Goal: Information Seeking & Learning: Learn about a topic

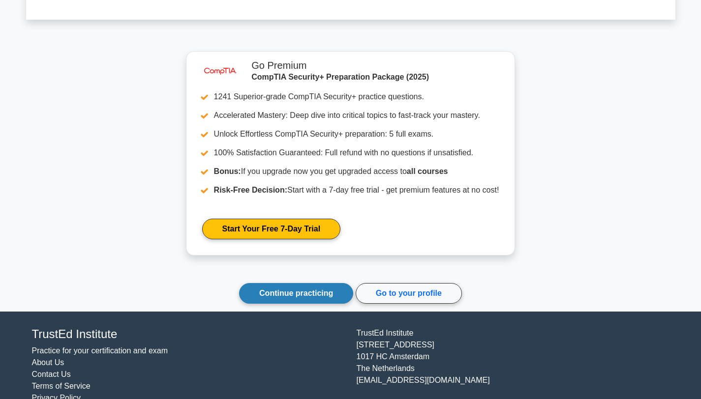
scroll to position [26111, 0]
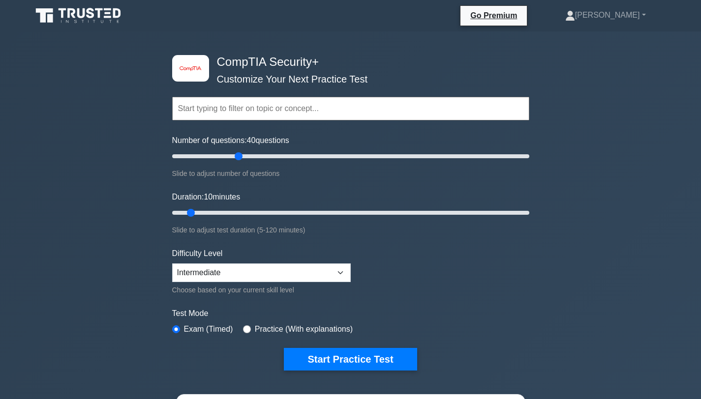
drag, startPoint x: 184, startPoint y: 157, endPoint x: 237, endPoint y: 157, distance: 52.6
type input "40"
click at [237, 157] on input "Number of questions: 40 questions" at bounding box center [350, 156] width 357 height 12
drag, startPoint x: 193, startPoint y: 212, endPoint x: 277, endPoint y: 211, distance: 84.6
type input "40"
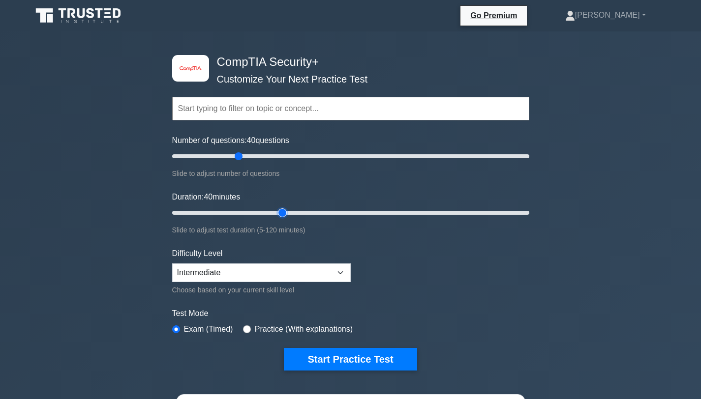
click at [277, 211] on input "Duration: 40 minutes" at bounding box center [350, 213] width 357 height 12
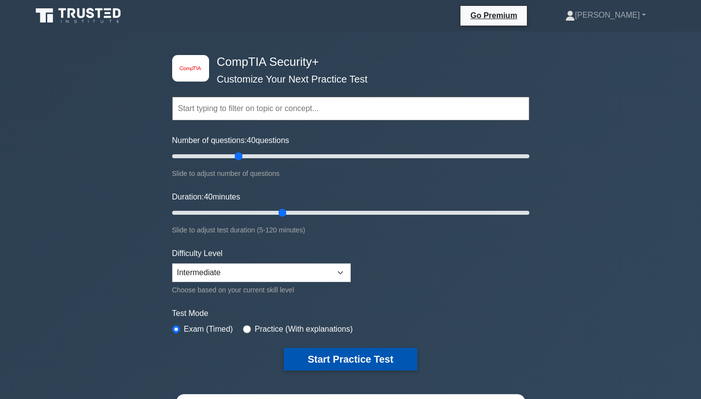
click at [327, 354] on button "Start Practice Test" at bounding box center [350, 359] width 133 height 23
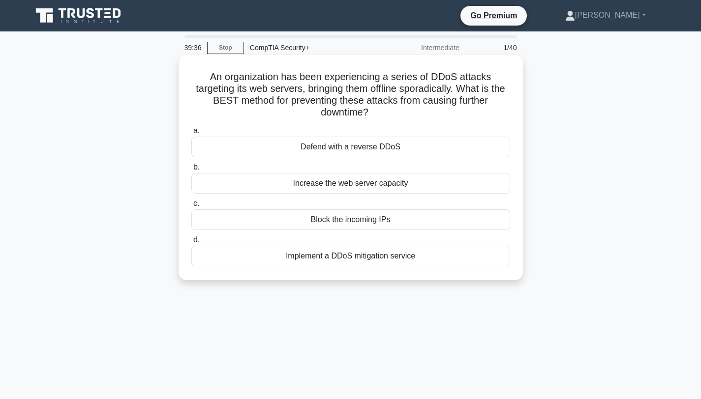
click at [334, 246] on div "Implement a DDoS mitigation service" at bounding box center [350, 256] width 319 height 21
click at [191, 243] on input "d. Implement a DDoS mitigation service" at bounding box center [191, 240] width 0 height 6
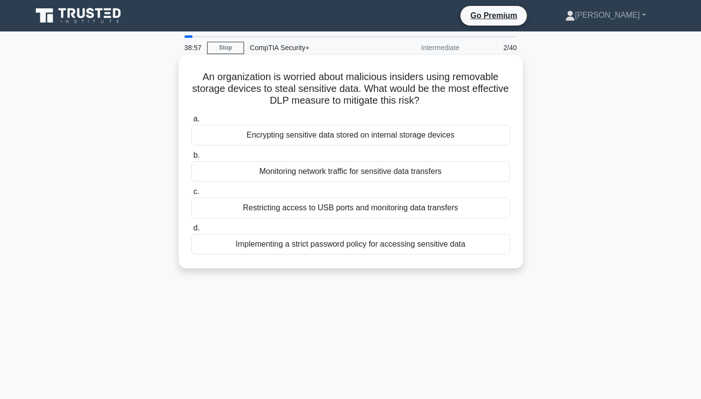
click at [339, 138] on div "Encrypting sensitive data stored on internal storage devices" at bounding box center [350, 135] width 319 height 21
click at [191, 122] on input "a. Encrypting sensitive data stored on internal storage devices" at bounding box center [191, 119] width 0 height 6
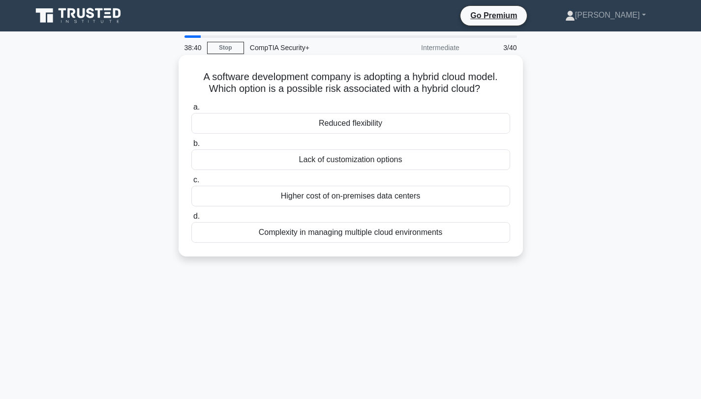
click at [326, 232] on div "Complexity in managing multiple cloud environments" at bounding box center [350, 232] width 319 height 21
click at [191, 220] on input "d. Complexity in managing multiple cloud environments" at bounding box center [191, 216] width 0 height 6
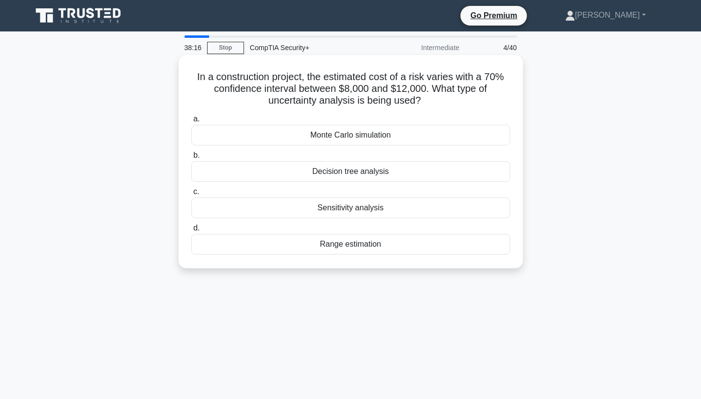
click at [335, 243] on div "Range estimation" at bounding box center [350, 244] width 319 height 21
click at [191, 232] on input "d. Range estimation" at bounding box center [191, 228] width 0 height 6
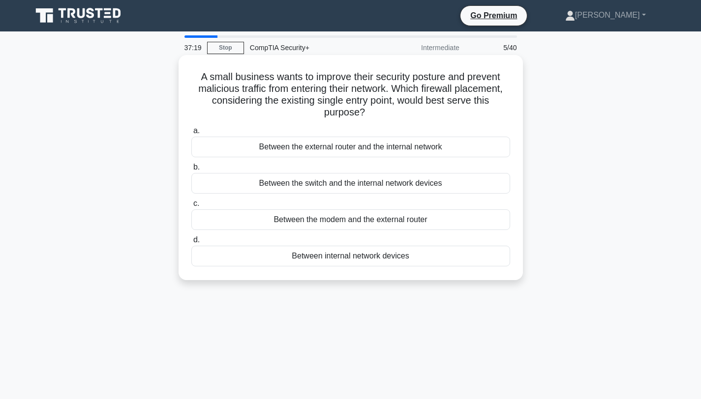
click at [342, 186] on div "Between the switch and the internal network devices" at bounding box center [350, 183] width 319 height 21
click at [191, 171] on input "b. Between the switch and the internal network devices" at bounding box center [191, 167] width 0 height 6
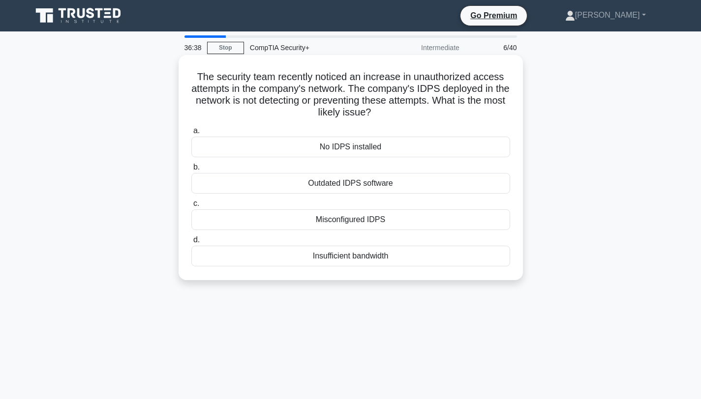
click at [338, 221] on div "Misconfigured IDPS" at bounding box center [350, 219] width 319 height 21
click at [191, 207] on input "c. Misconfigured IDPS" at bounding box center [191, 204] width 0 height 6
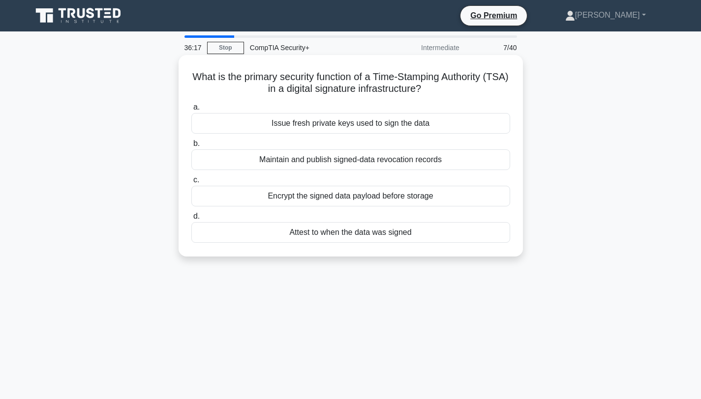
click at [337, 233] on div "Attest to when the data was signed" at bounding box center [350, 232] width 319 height 21
click at [191, 220] on input "d. Attest to when the data was signed" at bounding box center [191, 216] width 0 height 6
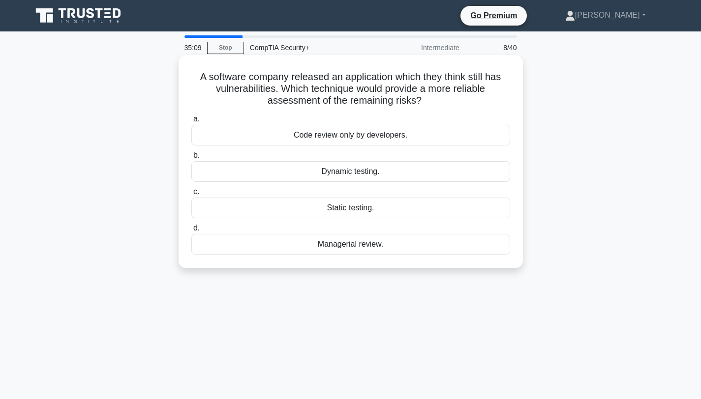
click at [344, 171] on div "Dynamic testing." at bounding box center [350, 171] width 319 height 21
click at [191, 159] on input "b. Dynamic testing." at bounding box center [191, 155] width 0 height 6
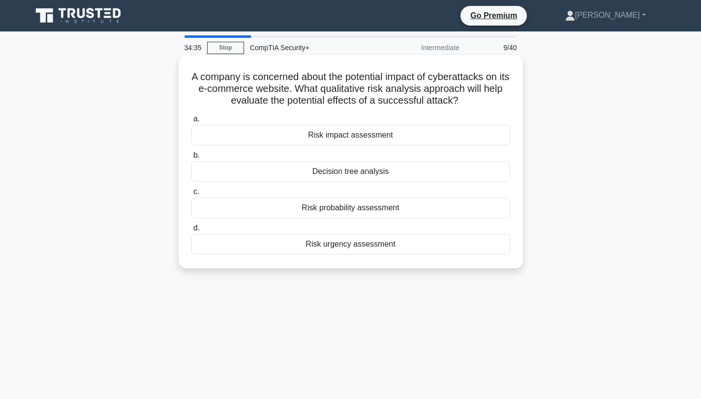
click at [343, 208] on div "Risk probability assessment" at bounding box center [350, 208] width 319 height 21
click at [191, 195] on input "c. Risk probability assessment" at bounding box center [191, 192] width 0 height 6
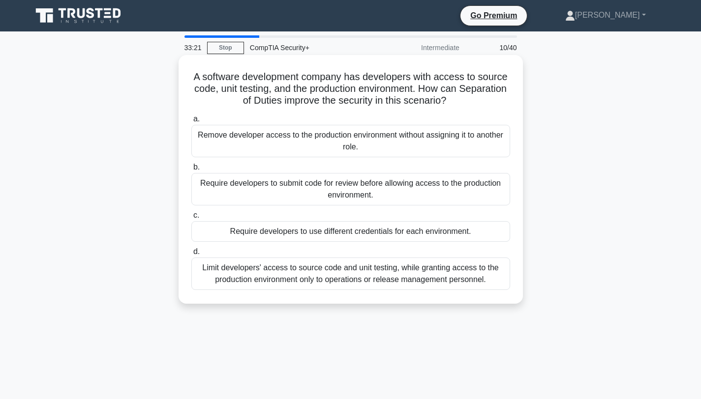
click at [342, 192] on div "Require developers to submit code for review before allowing access to the prod…" at bounding box center [350, 189] width 319 height 32
click at [191, 171] on input "b. Require developers to submit code for review before allowing access to the p…" at bounding box center [191, 167] width 0 height 6
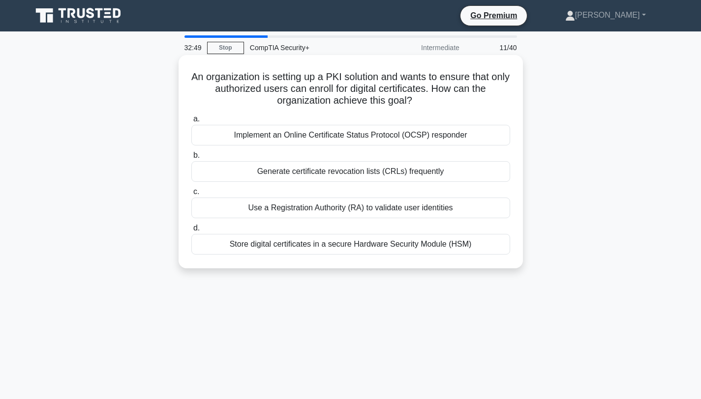
click at [339, 206] on div "Use a Registration Authority (RA) to validate user identities" at bounding box center [350, 208] width 319 height 21
click at [191, 195] on input "c. Use a Registration Authority (RA) to validate user identities" at bounding box center [191, 192] width 0 height 6
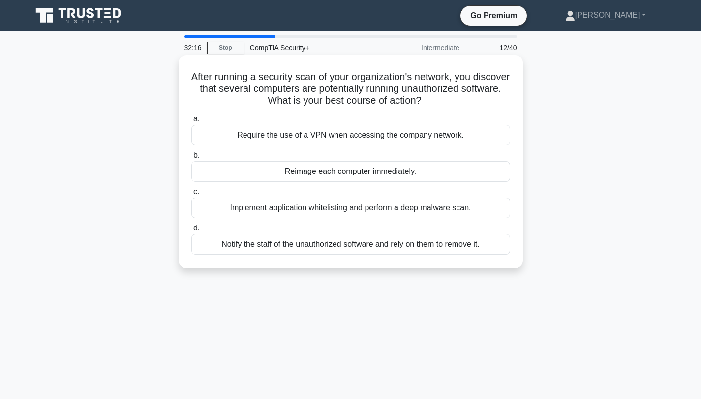
click at [321, 207] on div "Implement application whitelisting and perform a deep malware scan." at bounding box center [350, 208] width 319 height 21
click at [191, 195] on input "c. Implement application whitelisting and perform a deep malware scan." at bounding box center [191, 192] width 0 height 6
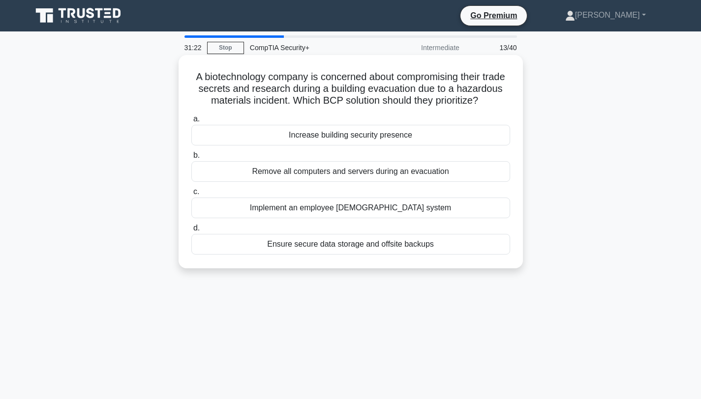
click at [319, 247] on div "Ensure secure data storage and offsite backups" at bounding box center [350, 244] width 319 height 21
click at [191, 232] on input "d. Ensure secure data storage and offsite backups" at bounding box center [191, 228] width 0 height 6
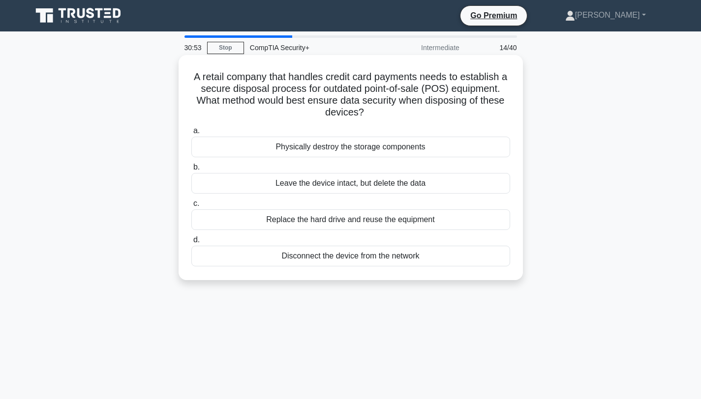
click at [346, 146] on div "Physically destroy the storage components" at bounding box center [350, 147] width 319 height 21
click at [191, 134] on input "a. Physically destroy the storage components" at bounding box center [191, 131] width 0 height 6
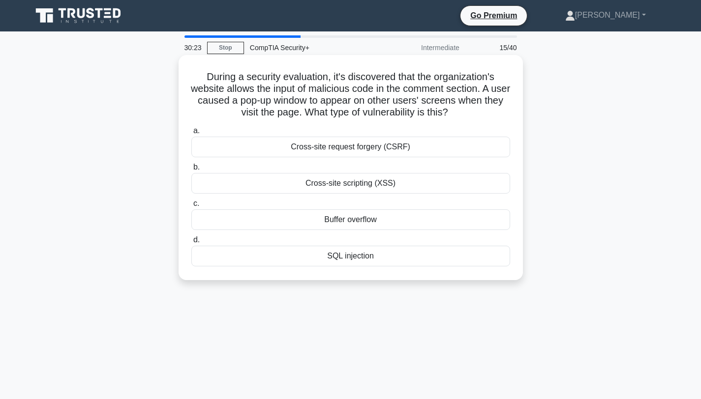
click at [345, 259] on div "SQL injection" at bounding box center [350, 256] width 319 height 21
click at [191, 243] on input "d. SQL injection" at bounding box center [191, 240] width 0 height 6
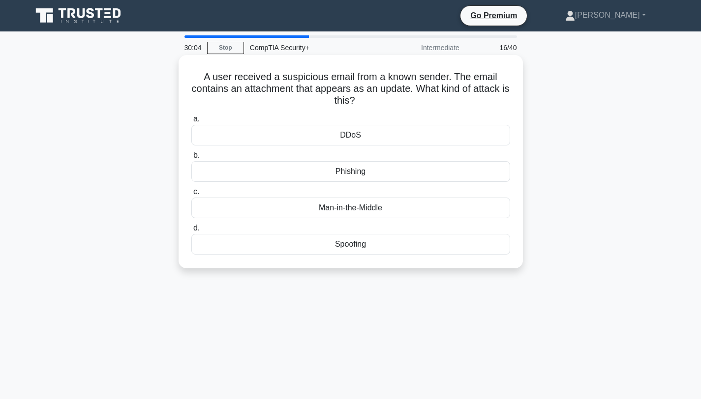
click at [349, 173] on div "Phishing" at bounding box center [350, 171] width 319 height 21
click at [191, 159] on input "b. [GEOGRAPHIC_DATA]" at bounding box center [191, 155] width 0 height 6
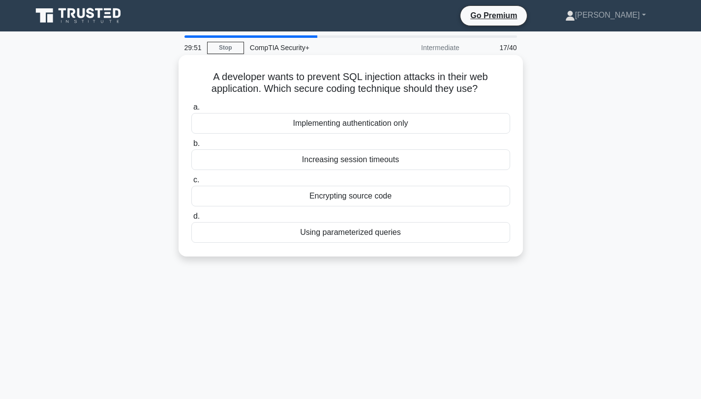
click at [349, 235] on div "Using parameterized queries" at bounding box center [350, 232] width 319 height 21
click at [191, 220] on input "d. Using parameterized queries" at bounding box center [191, 216] width 0 height 6
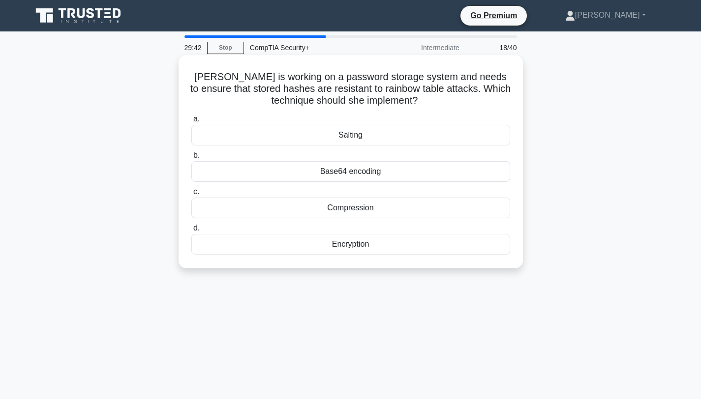
click at [349, 137] on div "Salting" at bounding box center [350, 135] width 319 height 21
click at [191, 122] on input "a. Salting" at bounding box center [191, 119] width 0 height 6
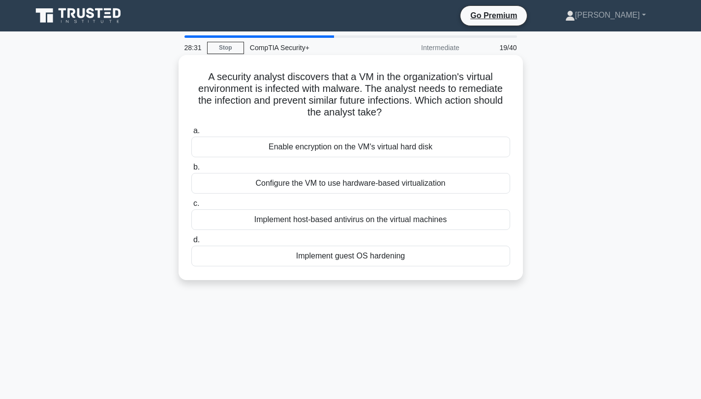
click at [342, 223] on div "Implement host-based antivirus on the virtual machines" at bounding box center [350, 219] width 319 height 21
click at [191, 207] on input "c. Implement host-based antivirus on the virtual machines" at bounding box center [191, 204] width 0 height 6
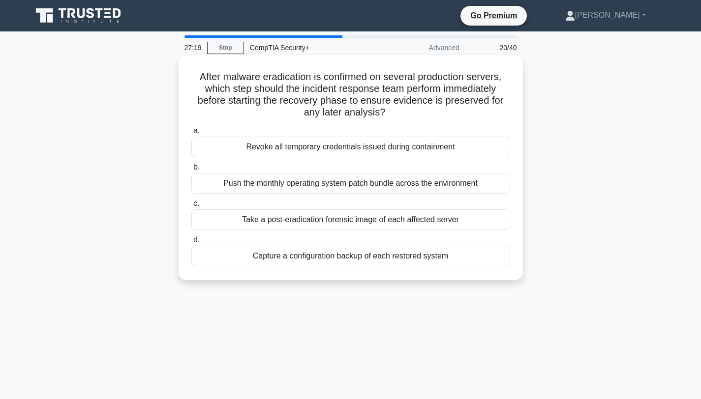
click at [343, 223] on div "Take a post-eradication forensic image of each affected server" at bounding box center [350, 219] width 319 height 21
click at [191, 207] on input "c. Take a post-eradication forensic image of each affected server" at bounding box center [191, 204] width 0 height 6
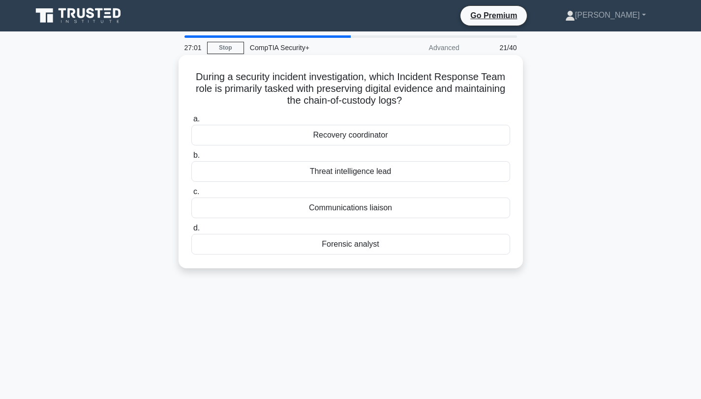
click at [343, 243] on div "Forensic analyst" at bounding box center [350, 244] width 319 height 21
click at [191, 232] on input "d. Forensic analyst" at bounding box center [191, 228] width 0 height 6
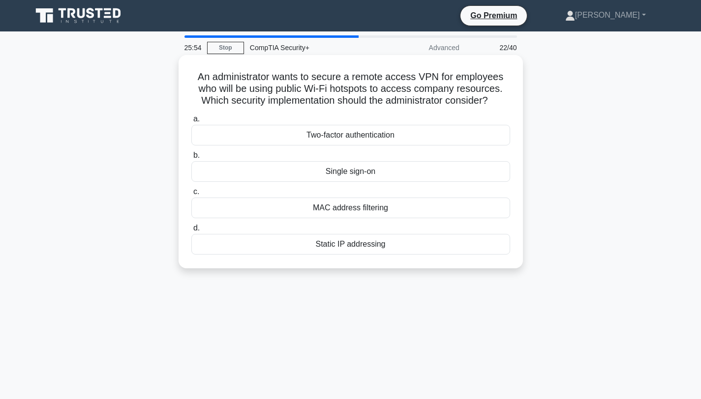
click at [337, 207] on div "MAC address filtering" at bounding box center [350, 208] width 319 height 21
click at [191, 195] on input "c. MAC address filtering" at bounding box center [191, 192] width 0 height 6
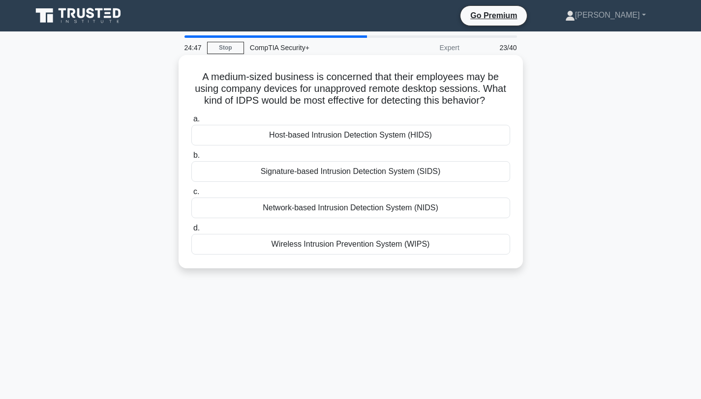
click at [335, 137] on div "Host-based Intrusion Detection System (HIDS)" at bounding box center [350, 135] width 319 height 21
click at [191, 122] on input "a. Host-based Intrusion Detection System (HIDS)" at bounding box center [191, 119] width 0 height 6
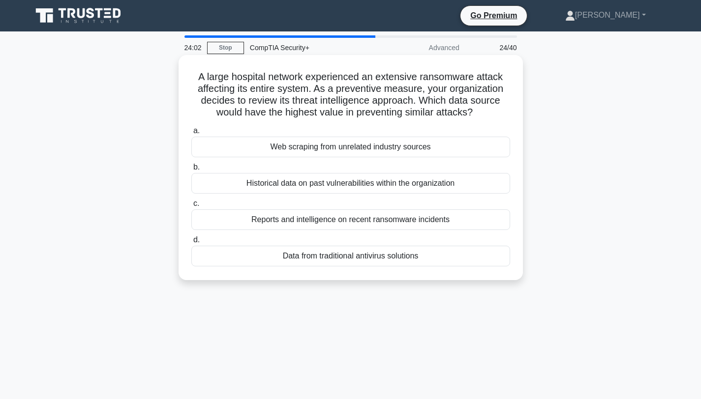
click at [326, 183] on div "Historical data on past vulnerabilities within the organization" at bounding box center [350, 183] width 319 height 21
click at [191, 171] on input "b. Historical data on past vulnerabilities within the organization" at bounding box center [191, 167] width 0 height 6
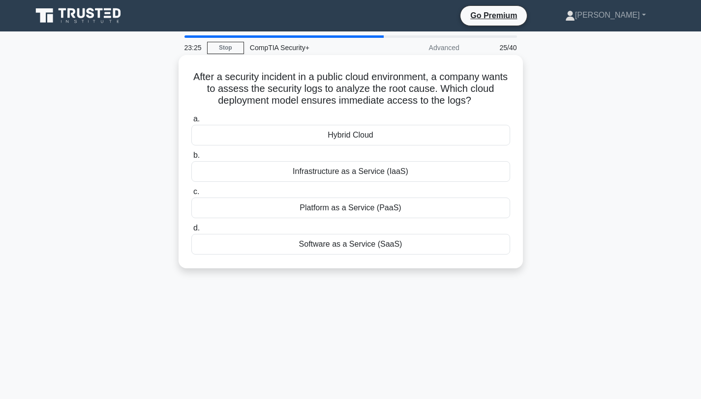
click at [329, 168] on div "Infrastructure as a Service (IaaS)" at bounding box center [350, 171] width 319 height 21
click at [191, 159] on input "b. Infrastructure as a Service (IaaS)" at bounding box center [191, 155] width 0 height 6
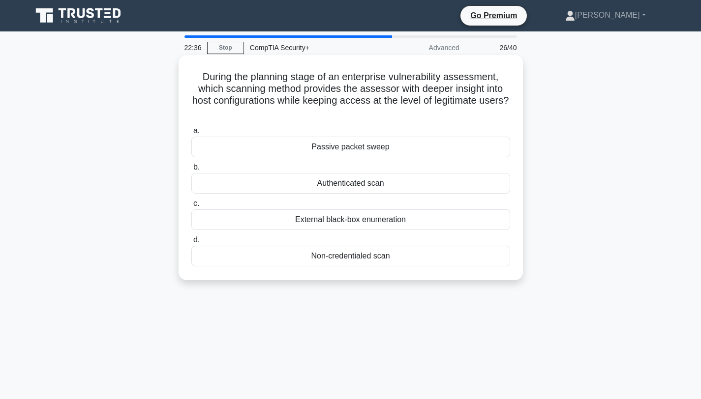
click at [331, 183] on div "Authenticated scan" at bounding box center [350, 183] width 319 height 21
click at [191, 171] on input "b. Authenticated scan" at bounding box center [191, 167] width 0 height 6
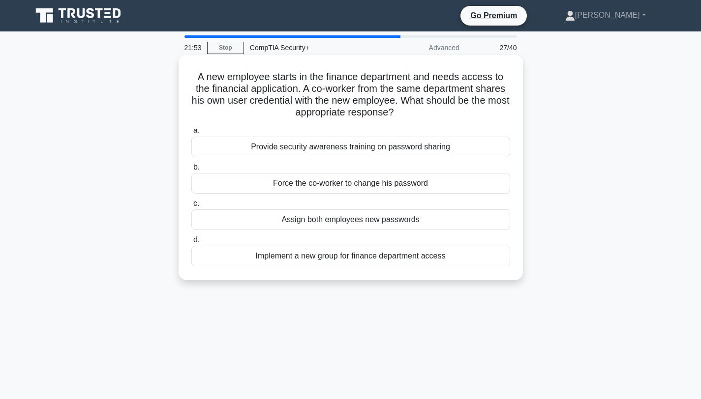
click at [336, 181] on div "Force the co-worker to change his password" at bounding box center [350, 183] width 319 height 21
click at [191, 171] on input "b. Force the co-worker to change his password" at bounding box center [191, 167] width 0 height 6
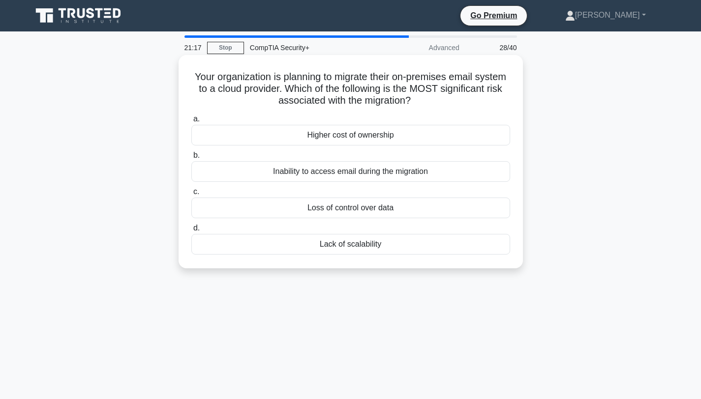
click at [375, 171] on div "Inability to access email during the migration" at bounding box center [350, 171] width 319 height 21
click at [191, 159] on input "b. Inability to access email during the migration" at bounding box center [191, 155] width 0 height 6
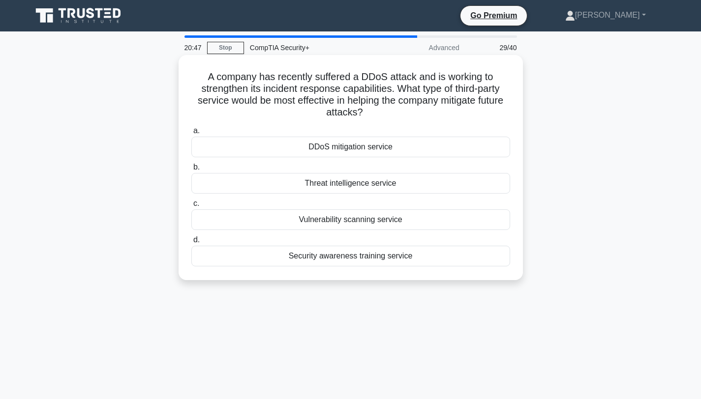
click at [363, 149] on div "DDoS mitigation service" at bounding box center [350, 147] width 319 height 21
click at [191, 134] on input "a. DDoS mitigation service" at bounding box center [191, 131] width 0 height 6
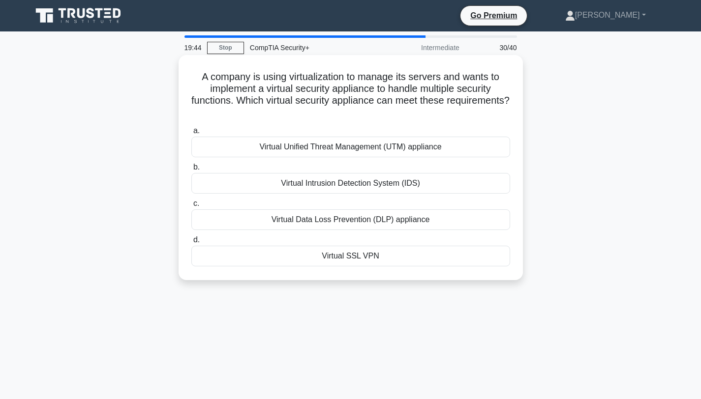
click at [349, 254] on div "Virtual SSL VPN" at bounding box center [350, 256] width 319 height 21
click at [191, 243] on input "d. Virtual SSL VPN" at bounding box center [191, 240] width 0 height 6
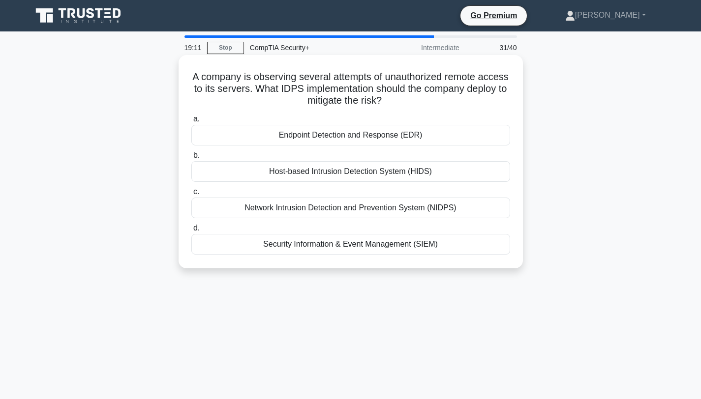
click at [344, 207] on div "Network Intrusion Detection and Prevention System (NIDPS)" at bounding box center [350, 208] width 319 height 21
click at [191, 195] on input "c. Network Intrusion Detection and Prevention System (NIDPS)" at bounding box center [191, 192] width 0 height 6
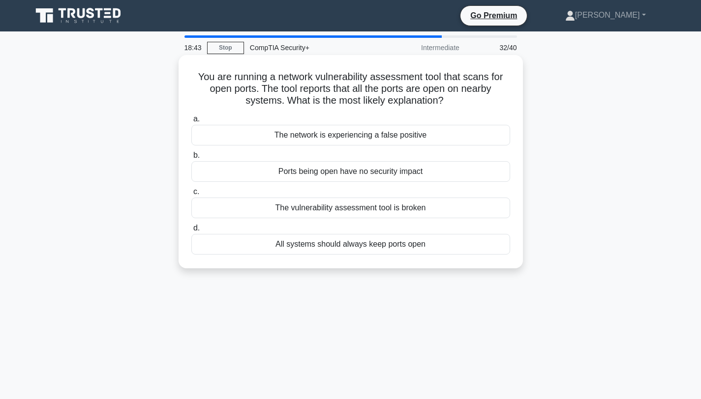
click at [302, 136] on div "The network is experiencing a false positive" at bounding box center [350, 135] width 319 height 21
click at [191, 122] on input "a. The network is experiencing a false positive" at bounding box center [191, 119] width 0 height 6
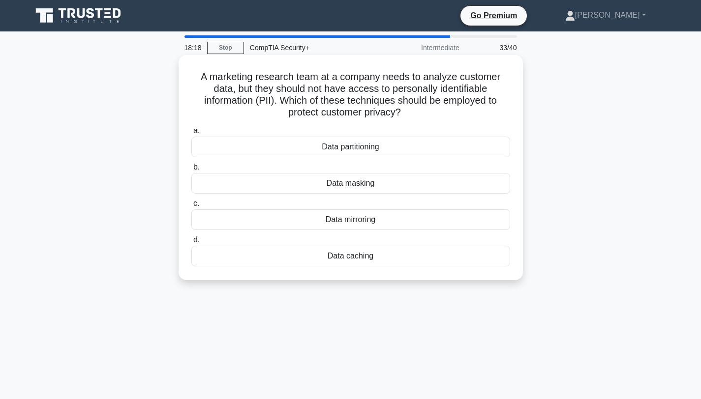
click at [346, 184] on div "Data masking" at bounding box center [350, 183] width 319 height 21
click at [191, 171] on input "b. Data masking" at bounding box center [191, 167] width 0 height 6
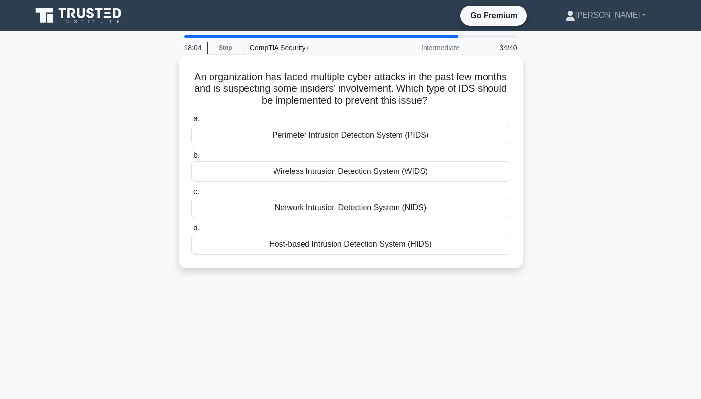
click at [339, 244] on div "Host-based Intrusion Detection System (HIDS)" at bounding box center [350, 244] width 319 height 21
click at [191, 232] on input "d. Host-based Intrusion Detection System (HIDS)" at bounding box center [191, 228] width 0 height 6
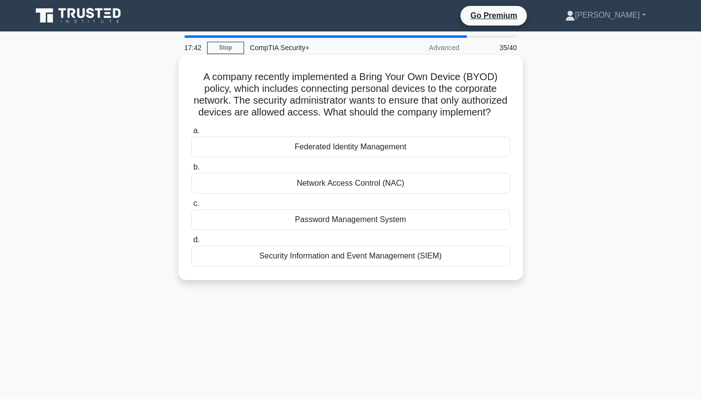
click at [338, 182] on div "Network Access Control (NAC)" at bounding box center [350, 183] width 319 height 21
click at [191, 171] on input "b. Network Access Control (NAC)" at bounding box center [191, 167] width 0 height 6
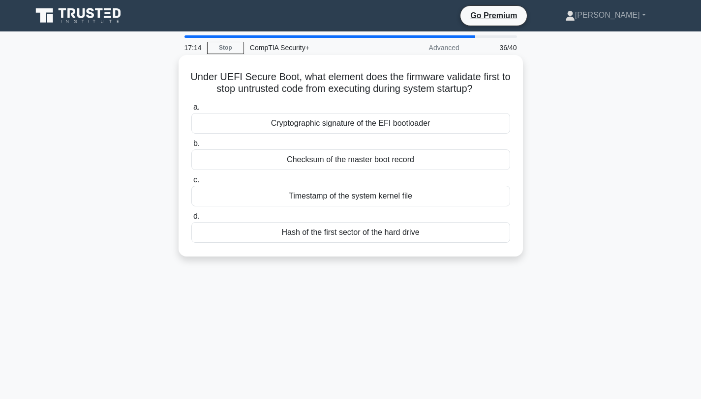
click at [340, 125] on div "Cryptographic signature of the EFI bootloader" at bounding box center [350, 123] width 319 height 21
click at [191, 111] on input "a. Cryptographic signature of the EFI bootloader" at bounding box center [191, 107] width 0 height 6
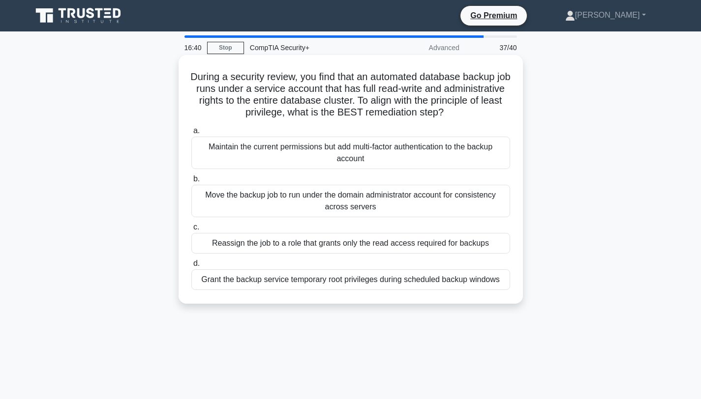
click at [327, 240] on div "Reassign the job to a role that grants only the read access required for backups" at bounding box center [350, 243] width 319 height 21
click at [191, 231] on input "c. Reassign the job to a role that grants only the read access required for bac…" at bounding box center [191, 227] width 0 height 6
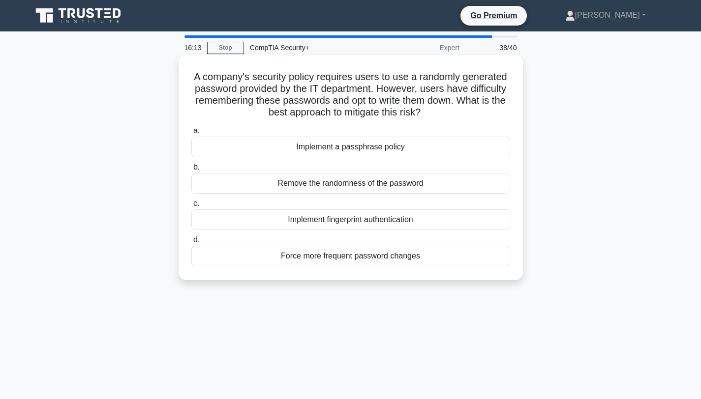
click at [339, 147] on div "Implement a passphrase policy" at bounding box center [350, 147] width 319 height 21
click at [191, 134] on input "a. Implement a passphrase policy" at bounding box center [191, 131] width 0 height 6
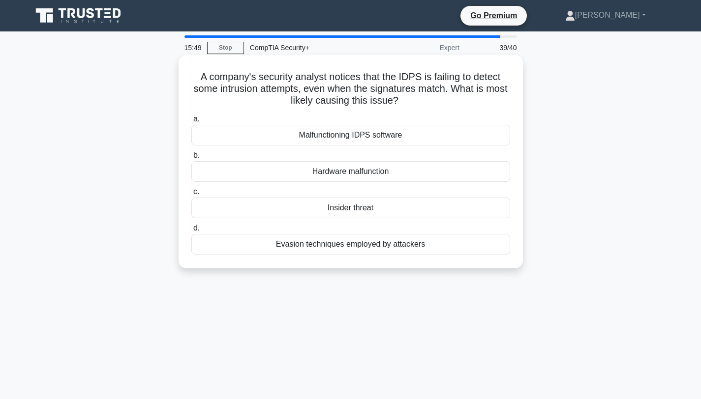
click at [335, 135] on div "Malfunctioning IDPS software" at bounding box center [350, 135] width 319 height 21
click at [191, 122] on input "a. Malfunctioning IDPS software" at bounding box center [191, 119] width 0 height 6
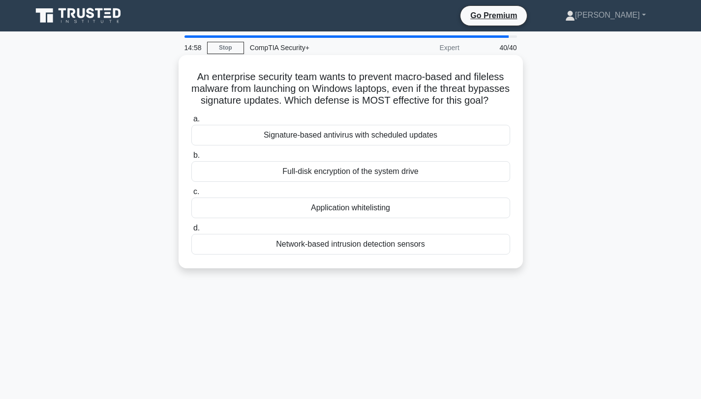
click at [337, 207] on div "Application whitelisting" at bounding box center [350, 208] width 319 height 21
click at [191, 195] on input "c. Application whitelisting" at bounding box center [191, 192] width 0 height 6
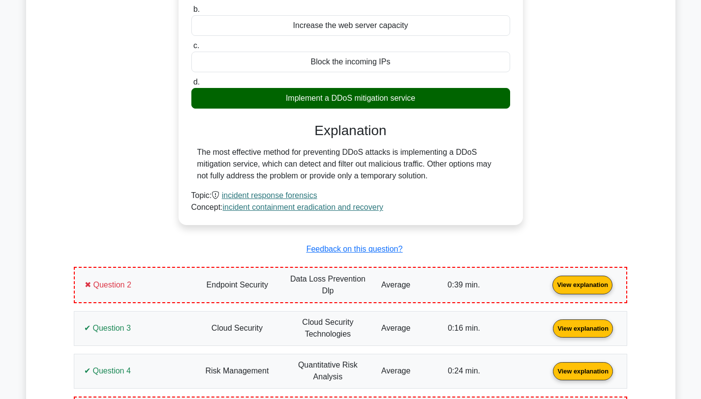
scroll to position [554, 0]
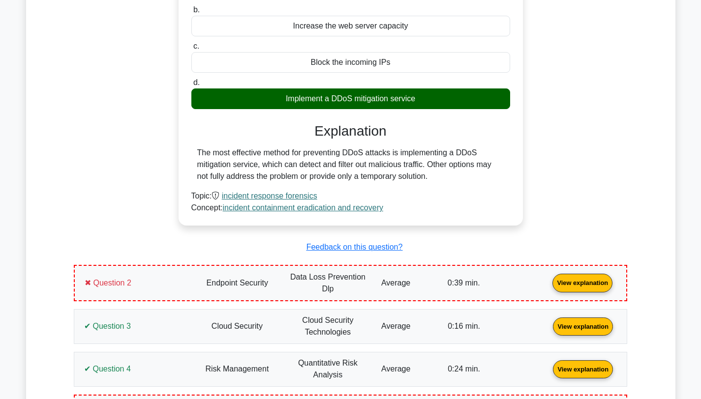
click at [548, 279] on link "View explanation" at bounding box center [582, 282] width 68 height 8
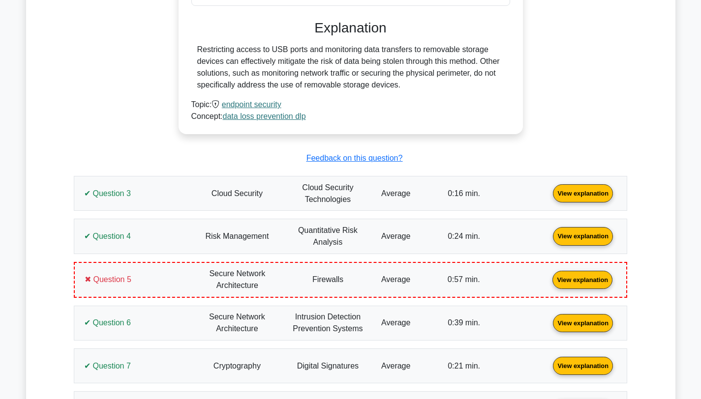
scroll to position [1051, 0]
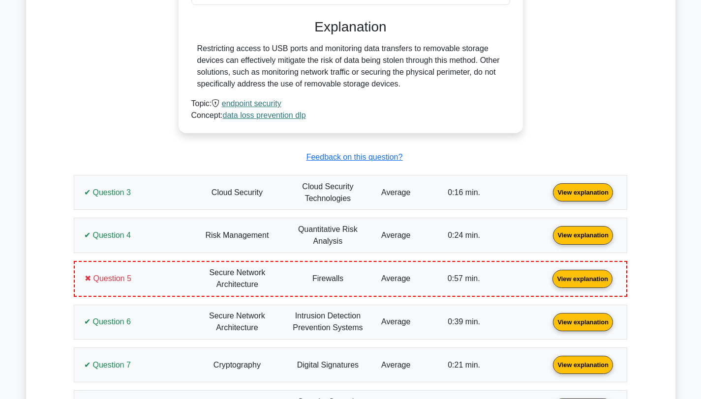
click at [548, 278] on link "View explanation" at bounding box center [582, 278] width 68 height 8
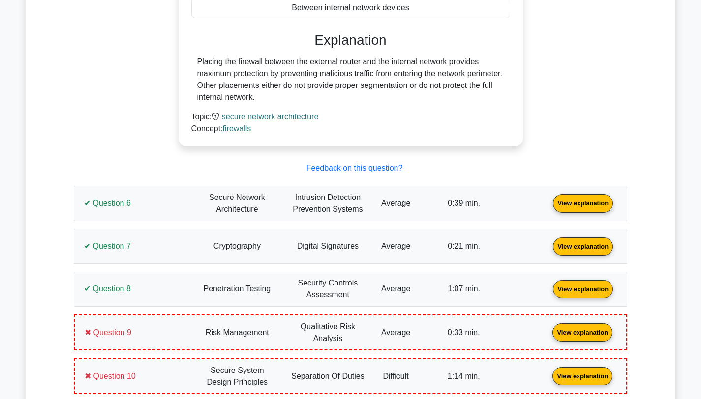
scroll to position [1546, 0]
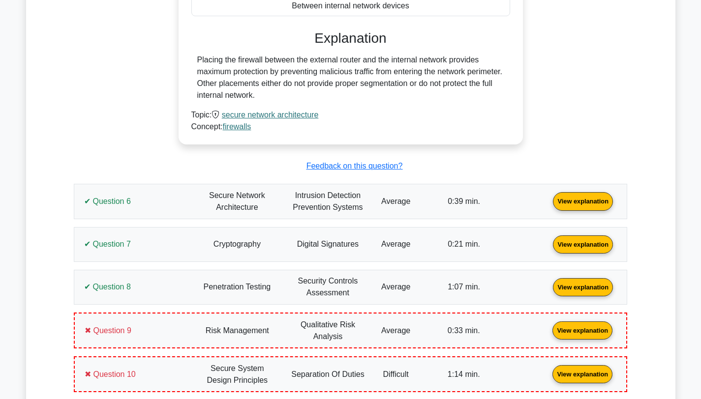
click at [548, 326] on link "View explanation" at bounding box center [582, 330] width 68 height 8
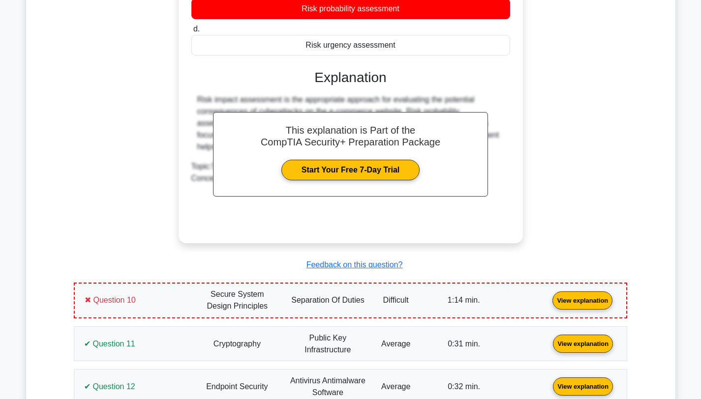
scroll to position [2056, 0]
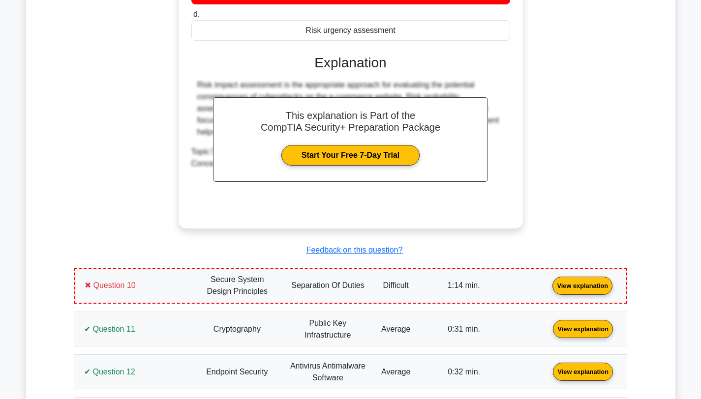
click at [548, 281] on link "View explanation" at bounding box center [582, 285] width 68 height 8
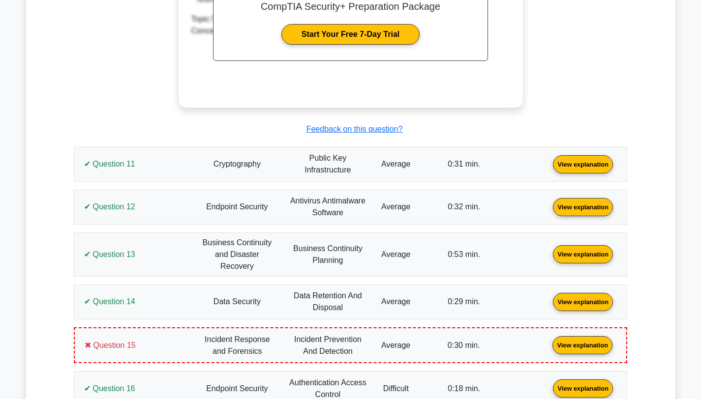
scroll to position [2686, 0]
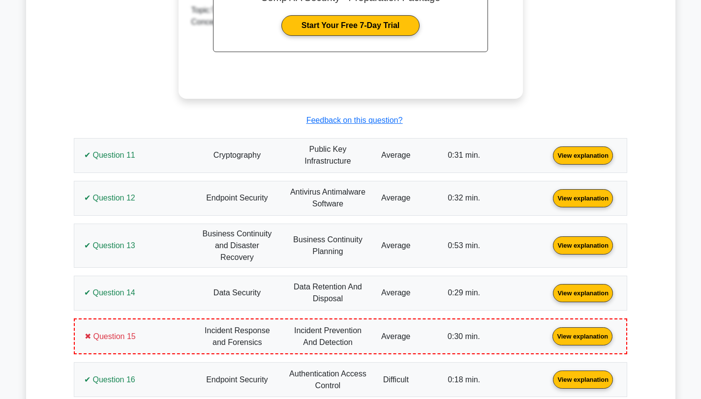
click at [548, 332] on link "View explanation" at bounding box center [582, 336] width 68 height 8
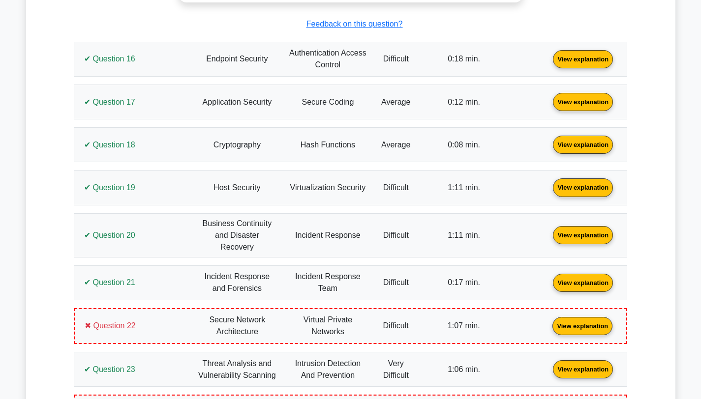
scroll to position [3443, 0]
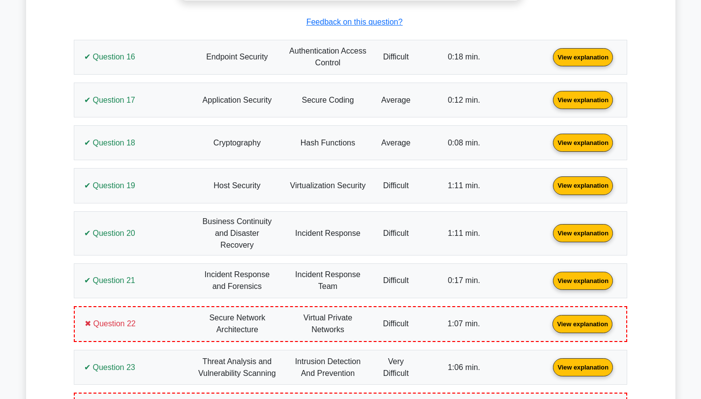
click at [548, 320] on link "View explanation" at bounding box center [582, 324] width 68 height 8
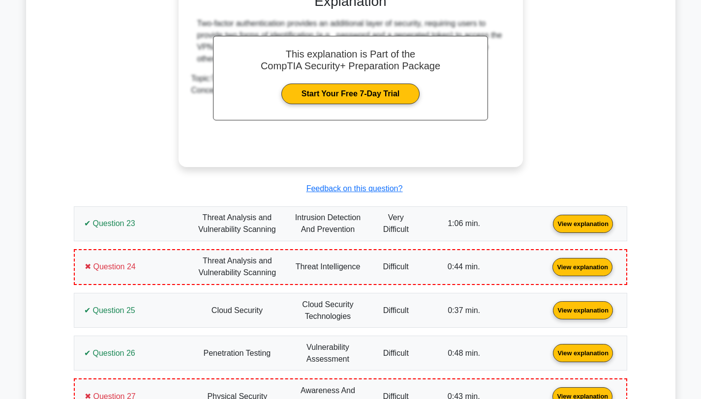
scroll to position [4009, 0]
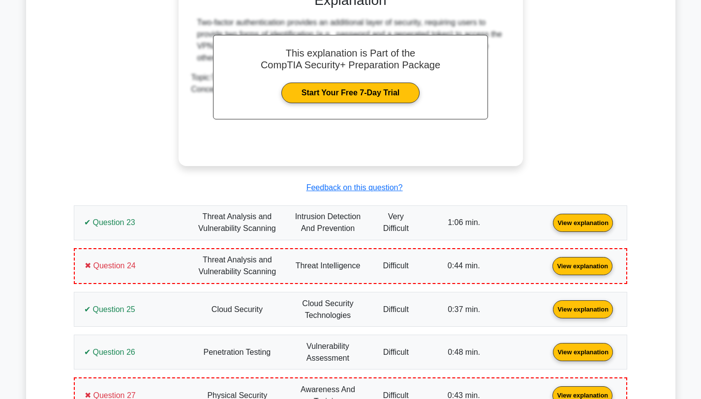
click at [548, 262] on link "View explanation" at bounding box center [582, 266] width 68 height 8
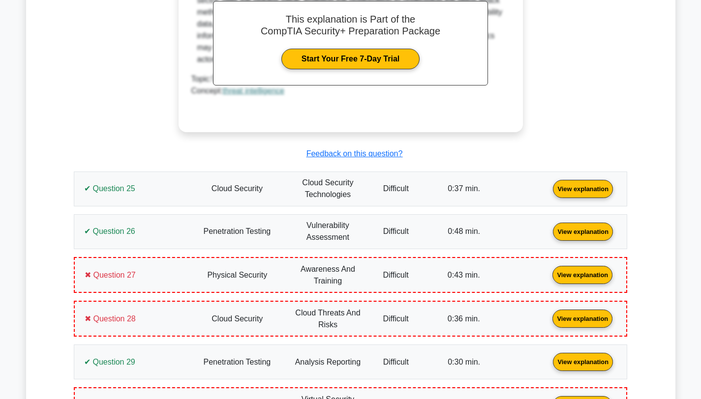
scroll to position [4569, 0]
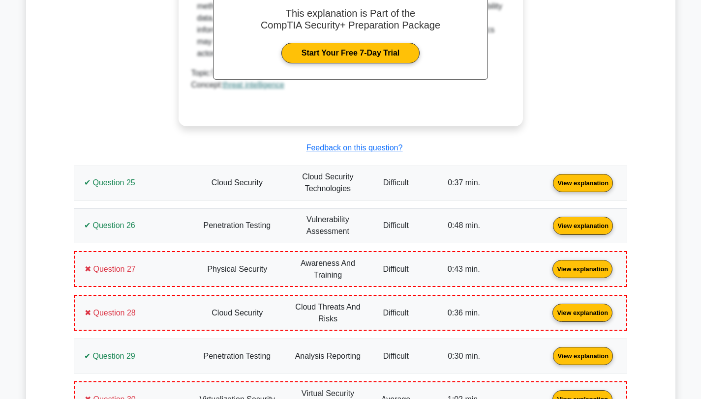
click at [548, 264] on link "View explanation" at bounding box center [582, 268] width 68 height 8
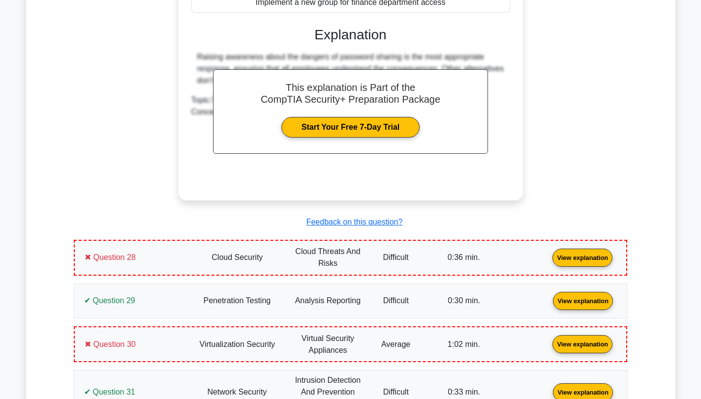
scroll to position [5057, 0]
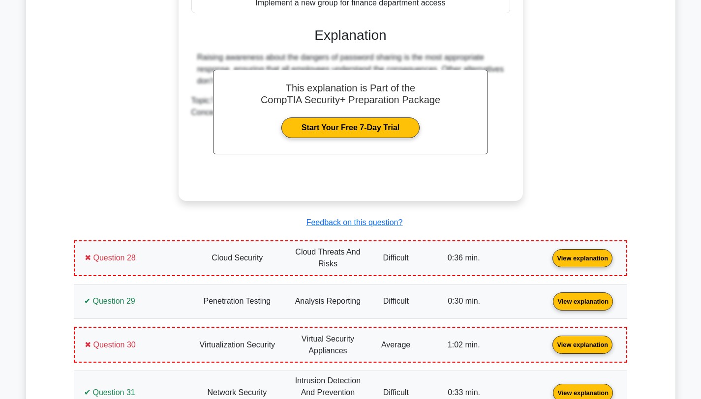
click at [548, 254] on link "View explanation" at bounding box center [582, 258] width 68 height 8
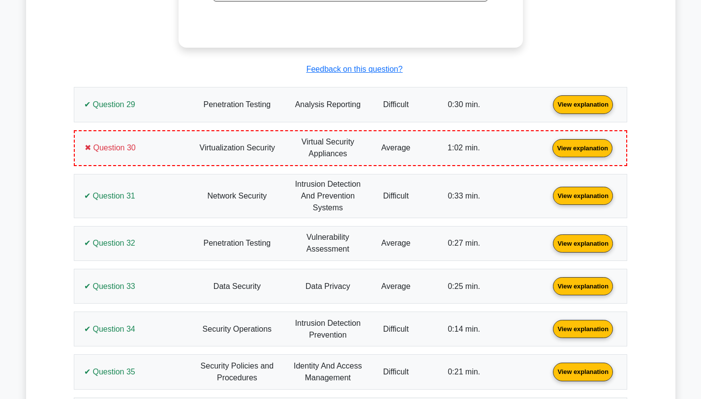
scroll to position [5676, 0]
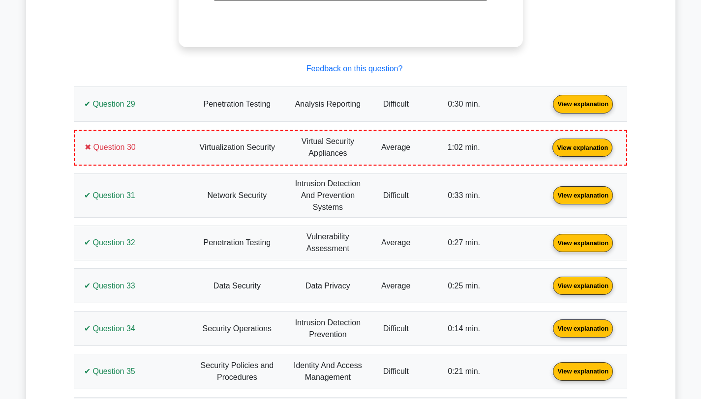
click at [548, 143] on link "View explanation" at bounding box center [582, 147] width 68 height 8
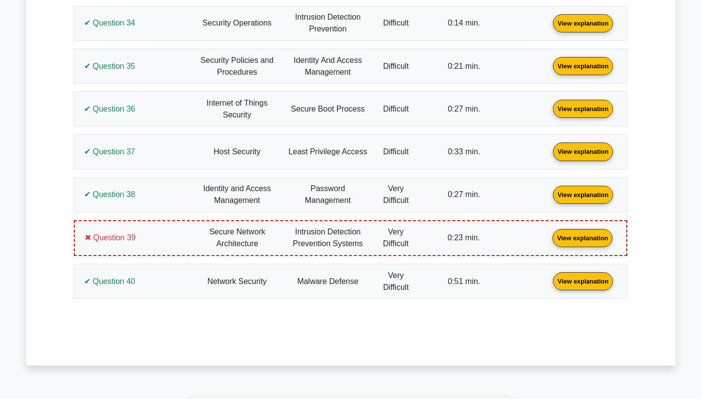
scroll to position [6400, 0]
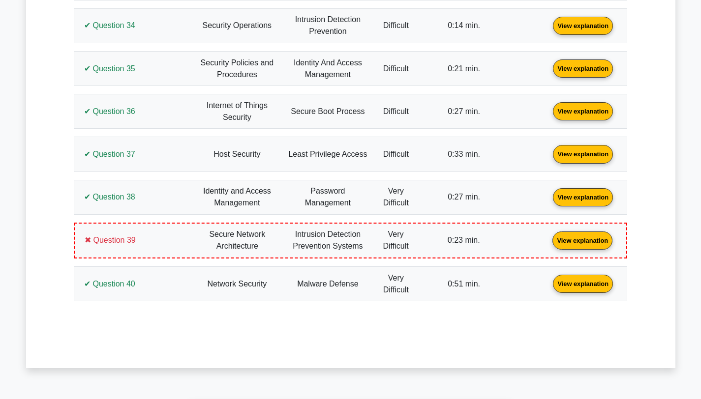
click at [548, 236] on link "View explanation" at bounding box center [582, 240] width 68 height 8
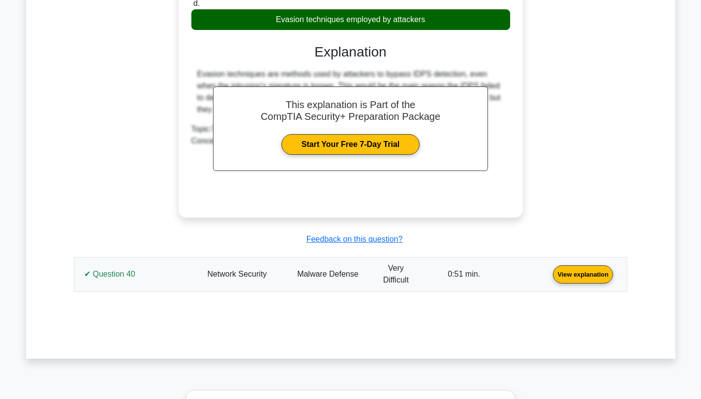
scroll to position [6832, 0]
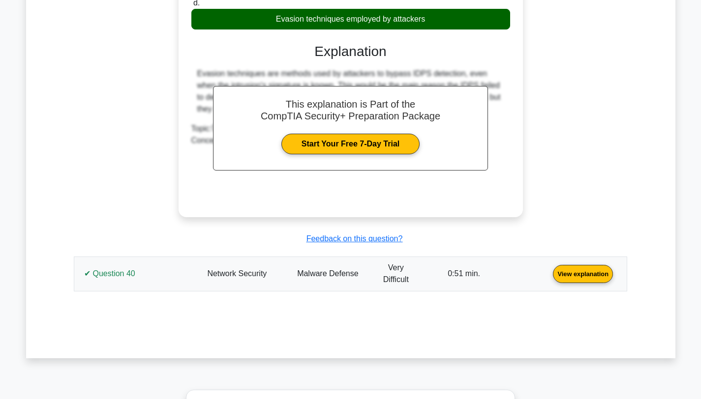
click at [549, 269] on link "View explanation" at bounding box center [583, 273] width 68 height 8
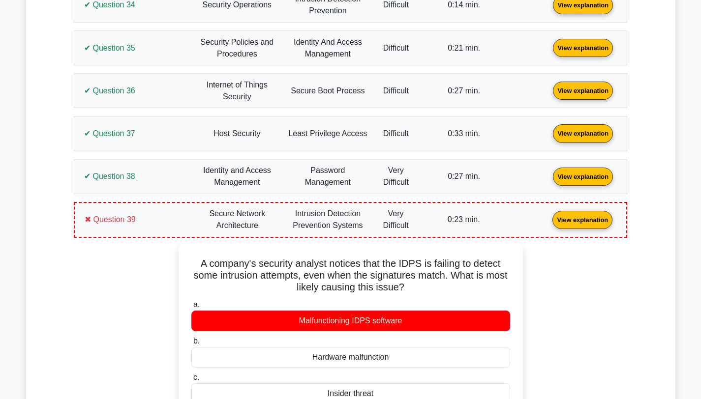
scroll to position [6413, 0]
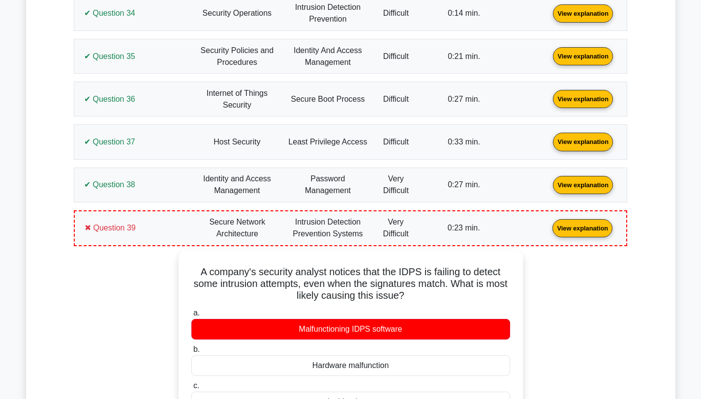
click at [549, 180] on link "View explanation" at bounding box center [583, 184] width 68 height 8
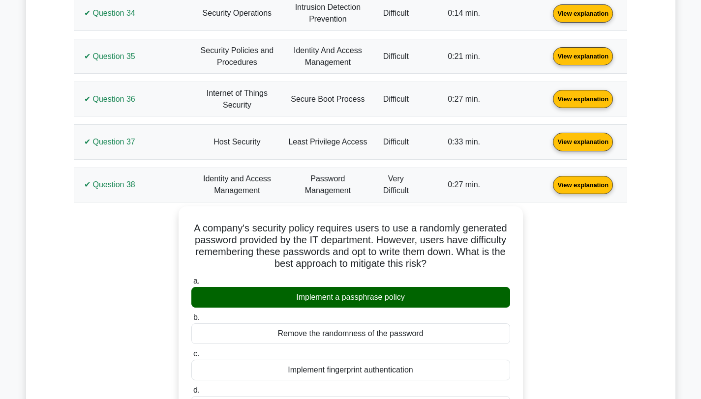
click at [549, 137] on link "View explanation" at bounding box center [583, 141] width 68 height 8
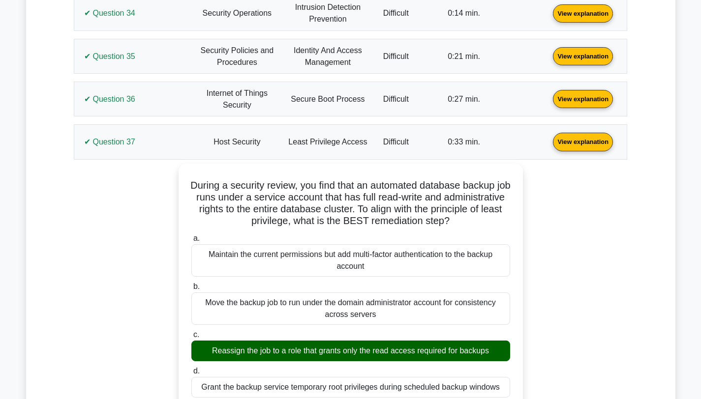
click at [549, 94] on link "View explanation" at bounding box center [583, 98] width 68 height 8
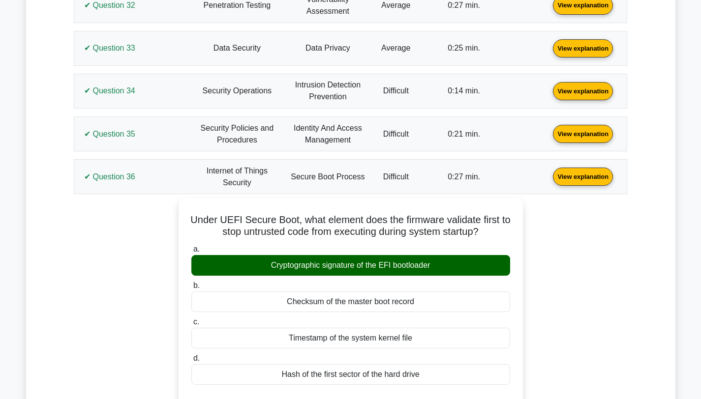
scroll to position [6334, 0]
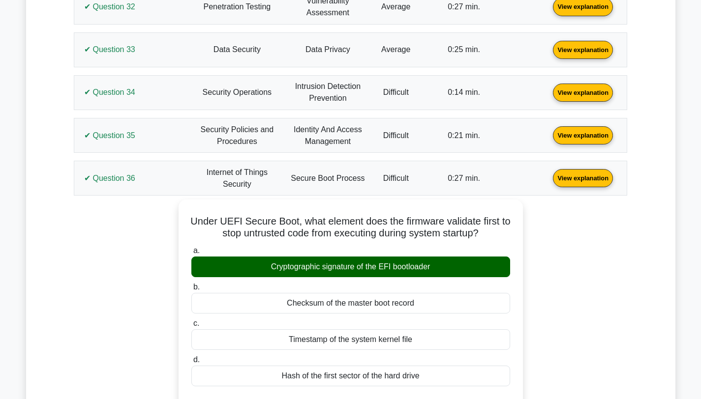
click at [549, 131] on link "View explanation" at bounding box center [583, 135] width 68 height 8
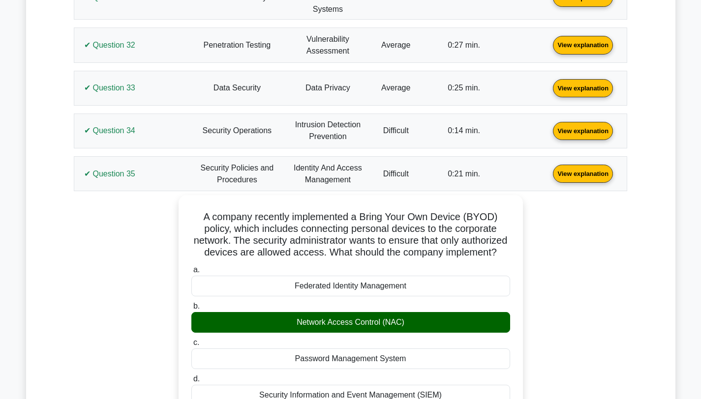
scroll to position [6289, 0]
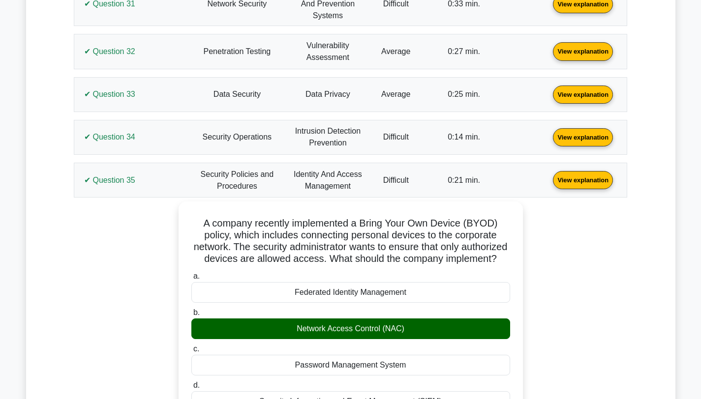
click at [549, 133] on link "View explanation" at bounding box center [583, 137] width 68 height 8
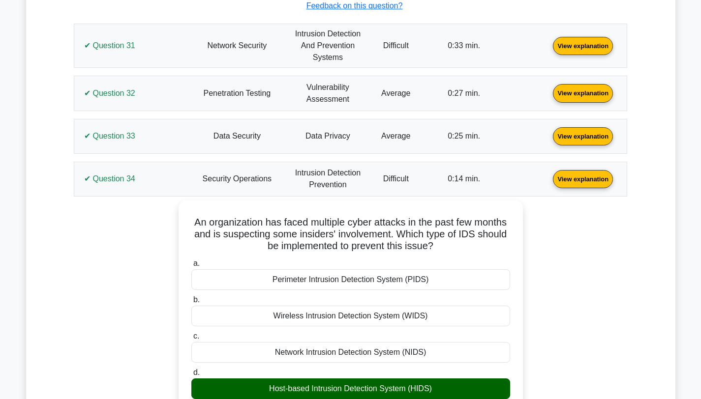
scroll to position [6243, 0]
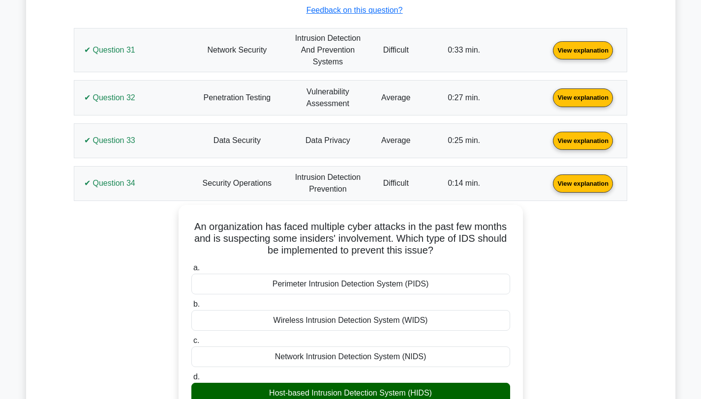
click at [549, 136] on link "View explanation" at bounding box center [583, 140] width 68 height 8
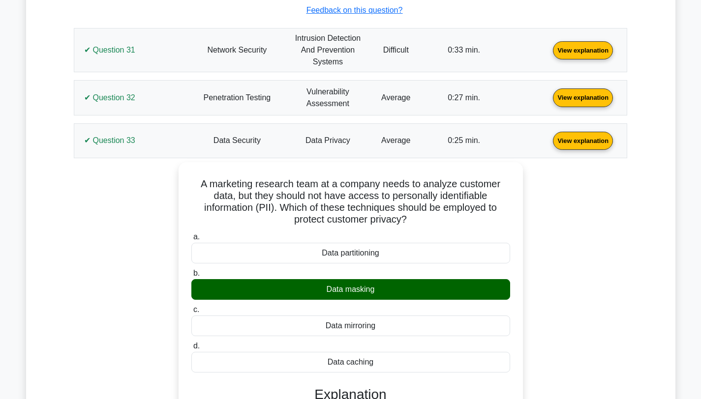
click at [549, 93] on link "View explanation" at bounding box center [583, 97] width 68 height 8
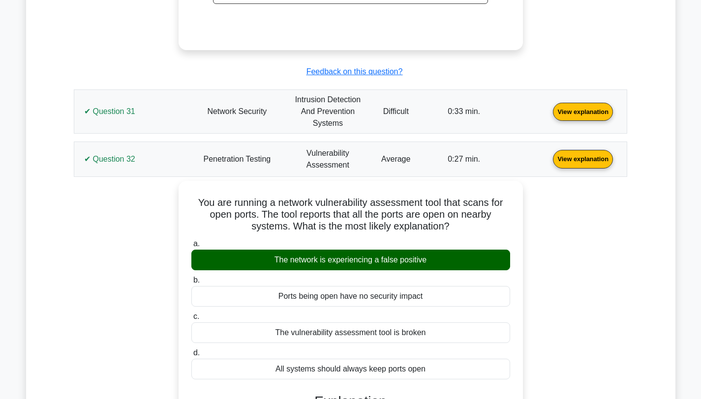
scroll to position [6177, 0]
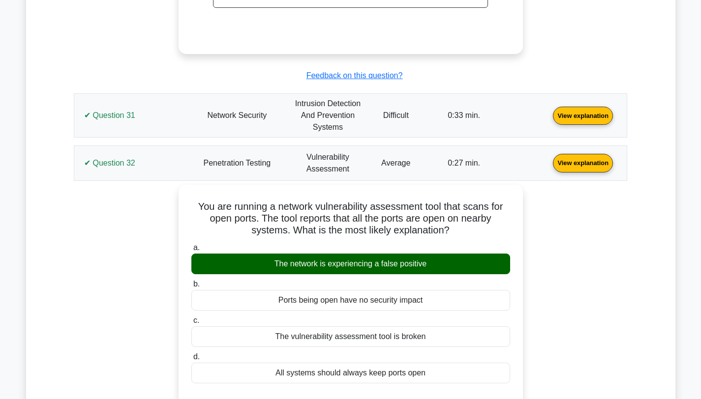
click at [549, 111] on link "View explanation" at bounding box center [583, 115] width 68 height 8
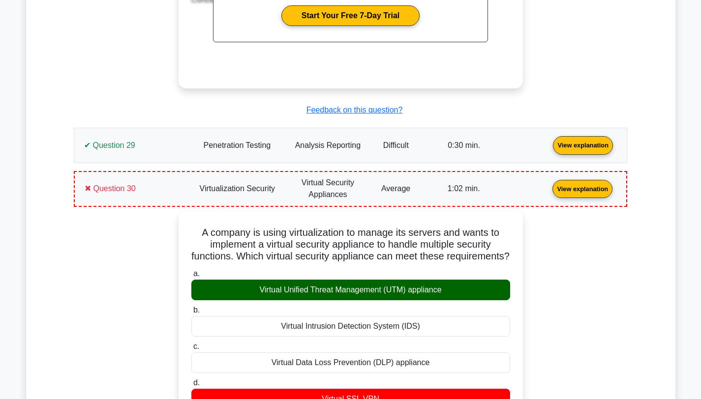
scroll to position [5601, 0]
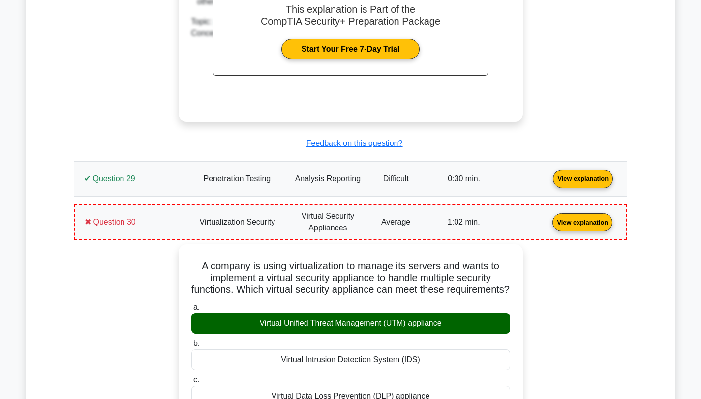
click at [549, 174] on link "View explanation" at bounding box center [583, 178] width 68 height 8
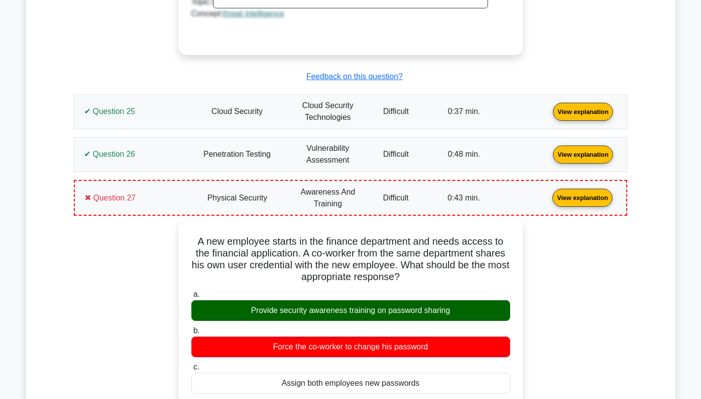
scroll to position [4624, 0]
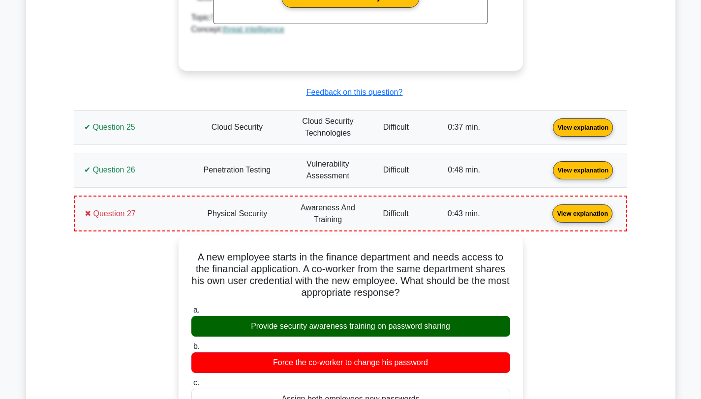
click at [549, 166] on link "View explanation" at bounding box center [583, 170] width 68 height 8
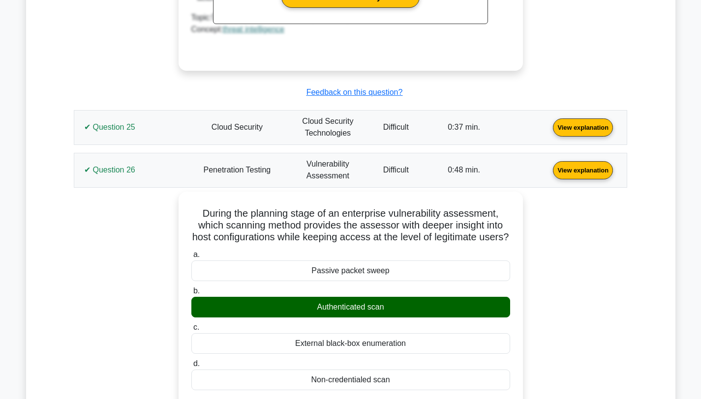
click at [549, 122] on link "View explanation" at bounding box center [583, 126] width 68 height 8
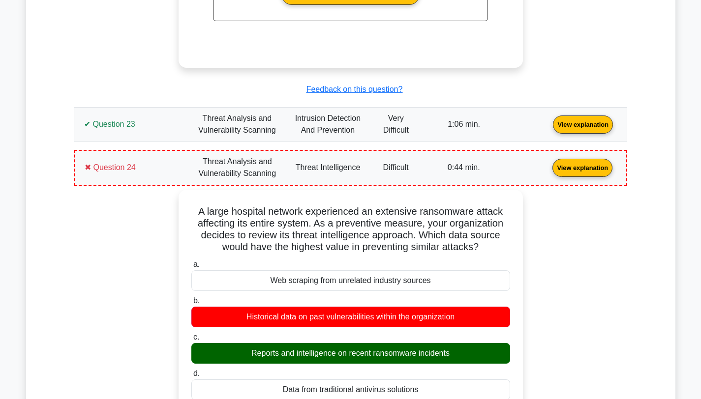
scroll to position [4108, 0]
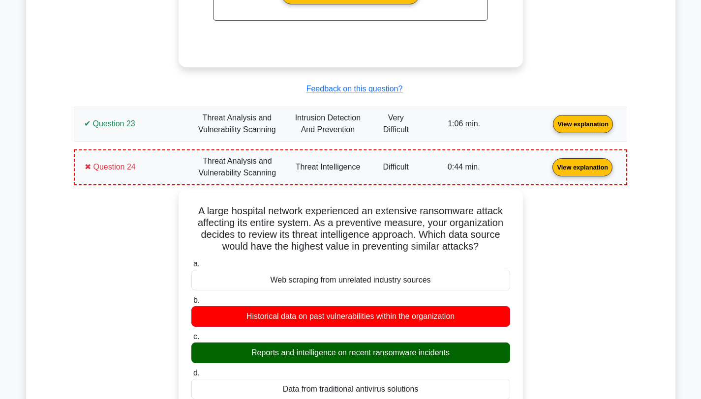
click at [549, 119] on link "View explanation" at bounding box center [583, 123] width 68 height 8
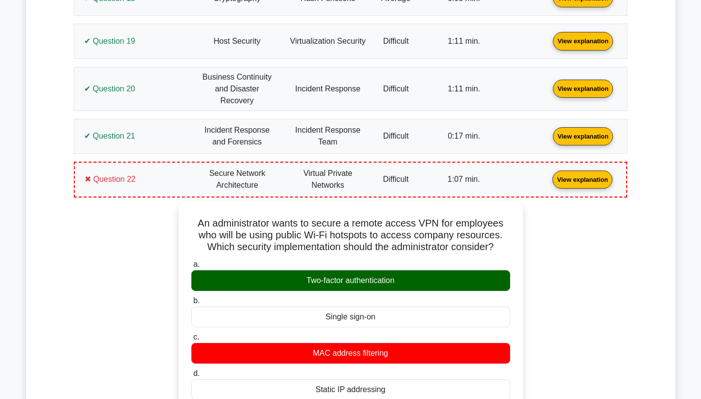
scroll to position [3581, 0]
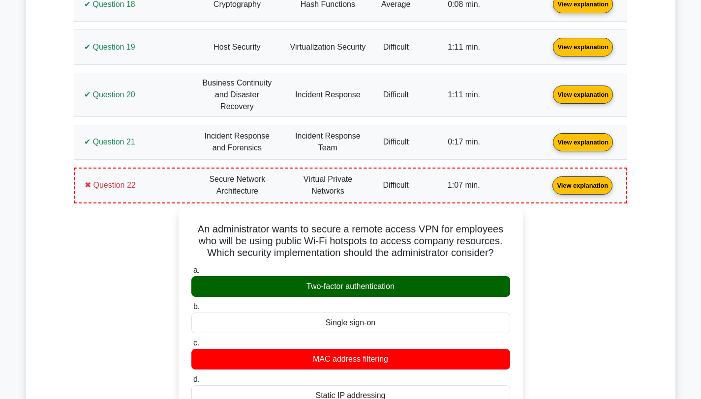
click at [549, 137] on link "View explanation" at bounding box center [583, 141] width 68 height 8
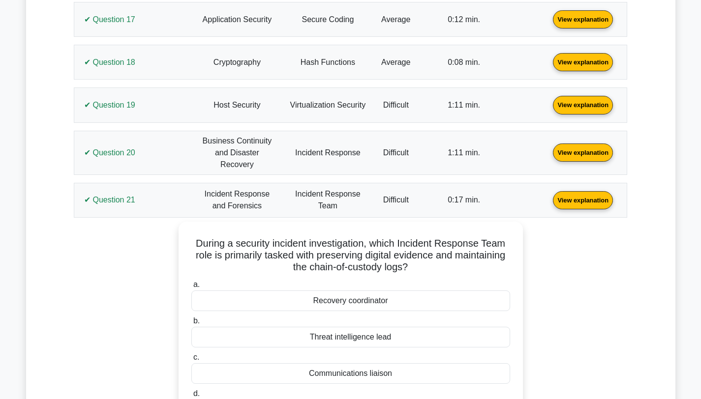
scroll to position [3523, 0]
click at [549, 148] on link "View explanation" at bounding box center [583, 152] width 68 height 8
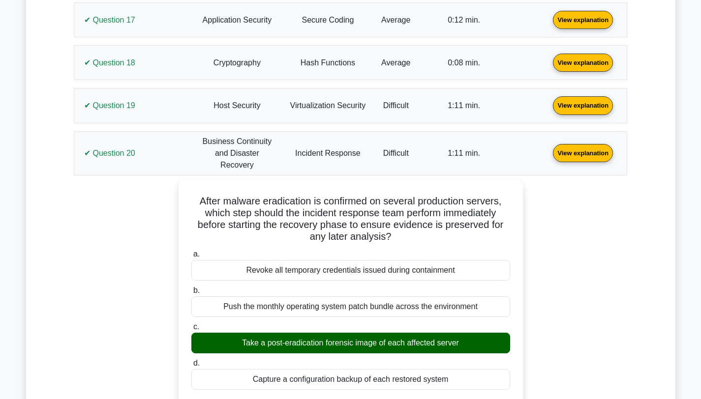
click at [549, 101] on link "View explanation" at bounding box center [583, 105] width 68 height 8
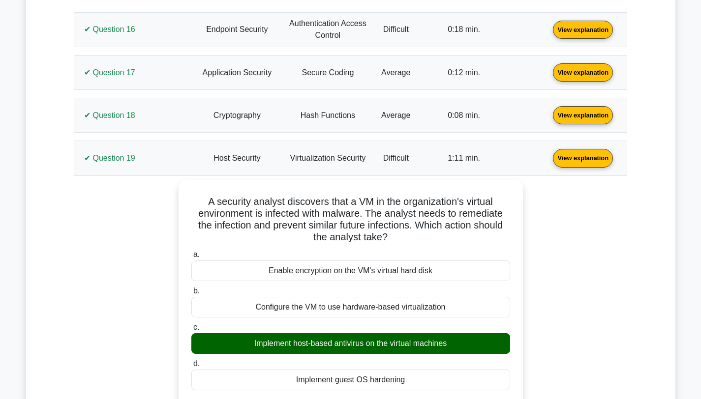
scroll to position [3470, 0]
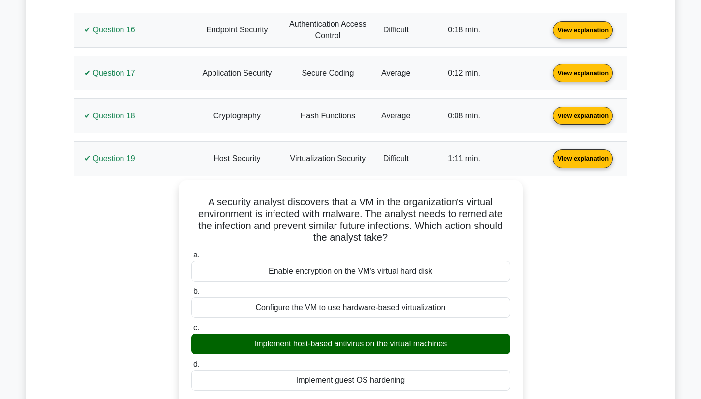
click at [549, 111] on link "View explanation" at bounding box center [583, 115] width 68 height 8
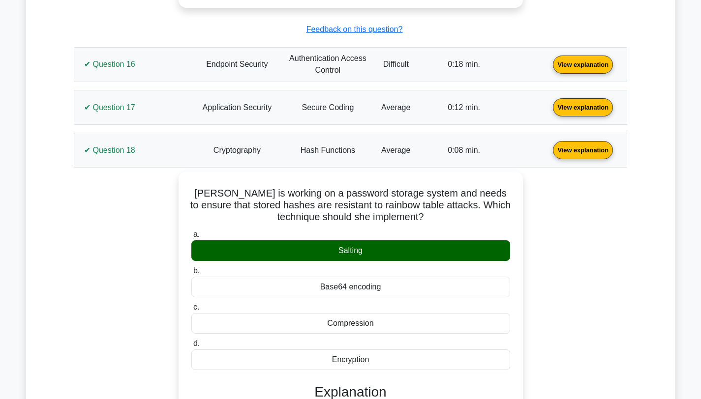
scroll to position [3434, 0]
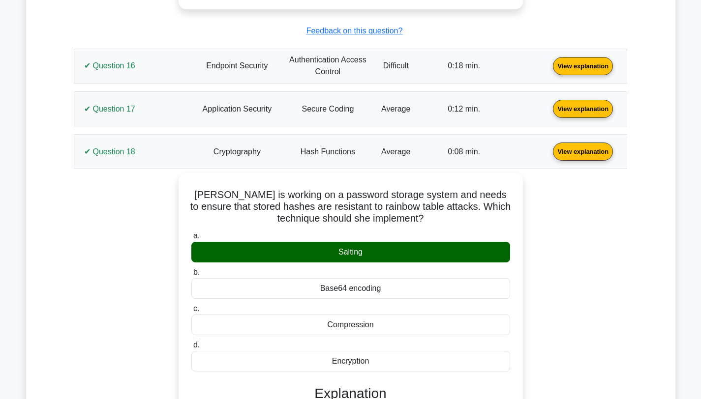
click at [549, 104] on link "View explanation" at bounding box center [583, 108] width 68 height 8
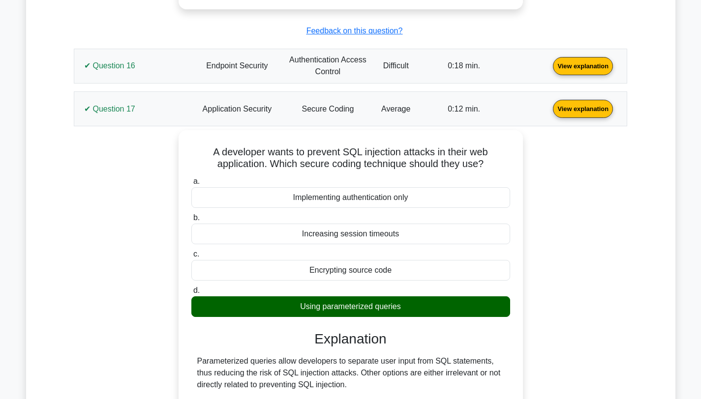
click at [549, 61] on link "View explanation" at bounding box center [583, 65] width 68 height 8
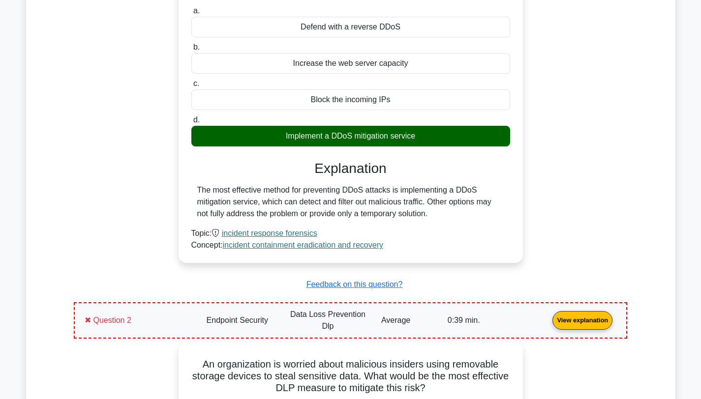
scroll to position [0, 0]
